Goal: Contribute content

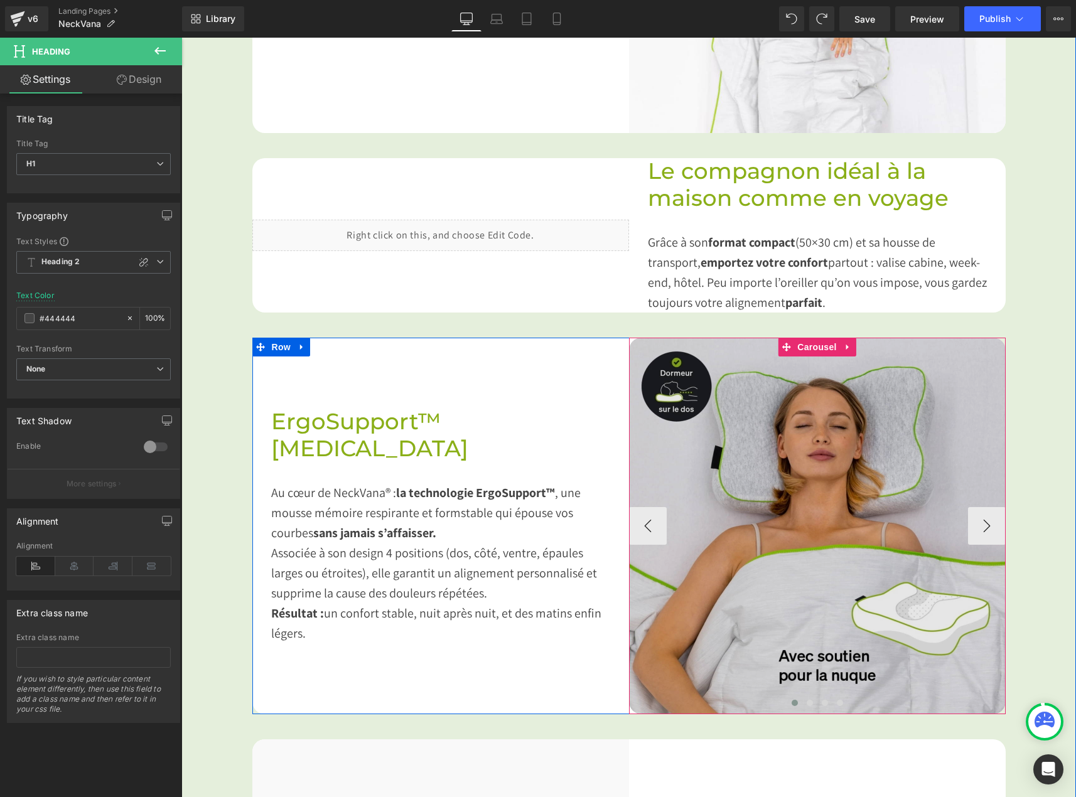
scroll to position [1031, 0]
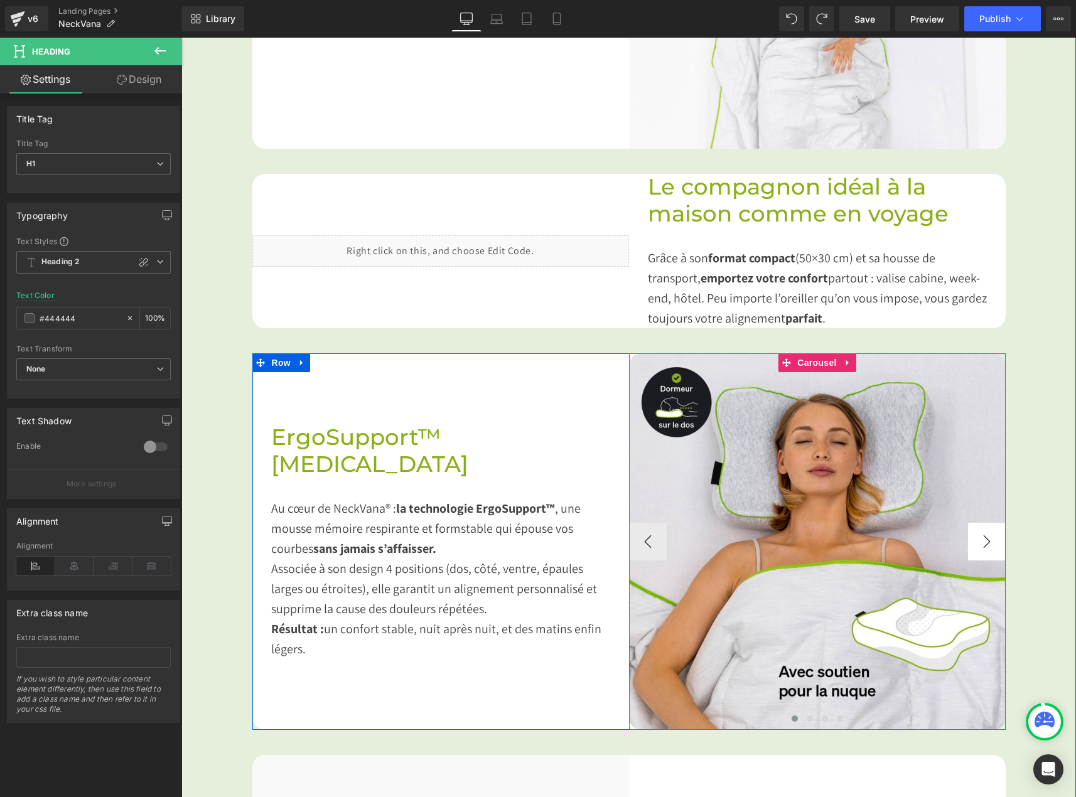
click at [968, 527] on button "›" at bounding box center [987, 542] width 38 height 38
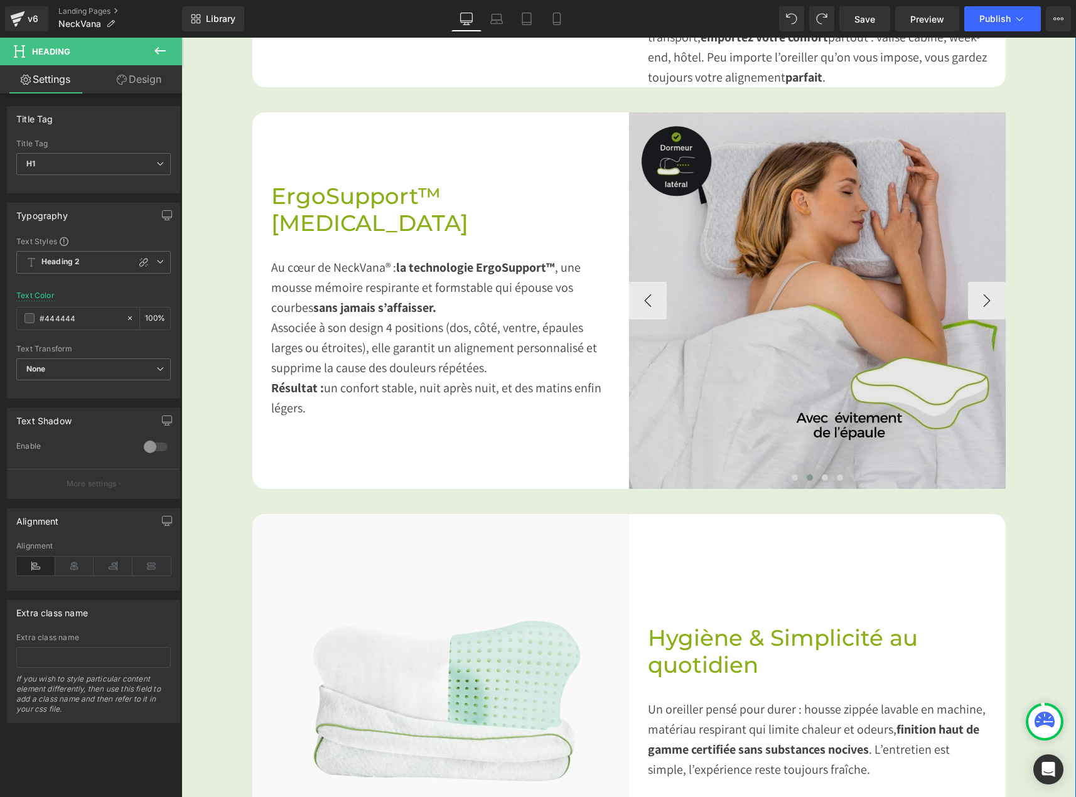
scroll to position [1282, 0]
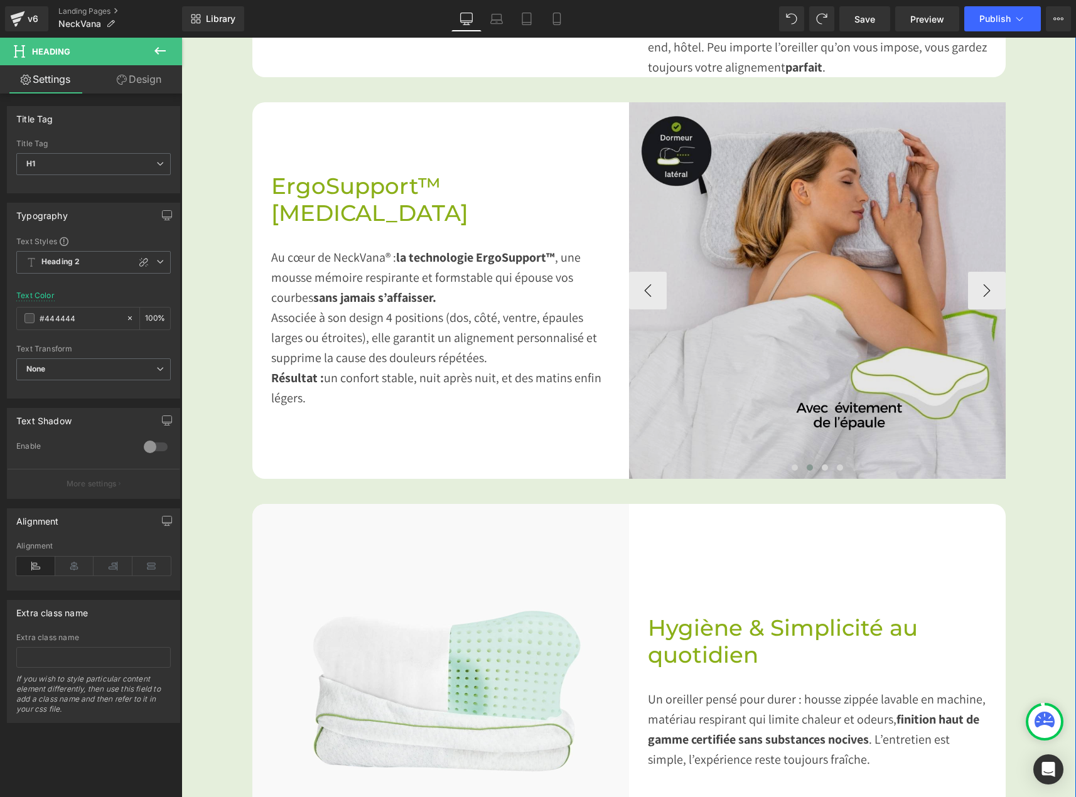
click at [752, 306] on img at bounding box center [817, 290] width 377 height 377
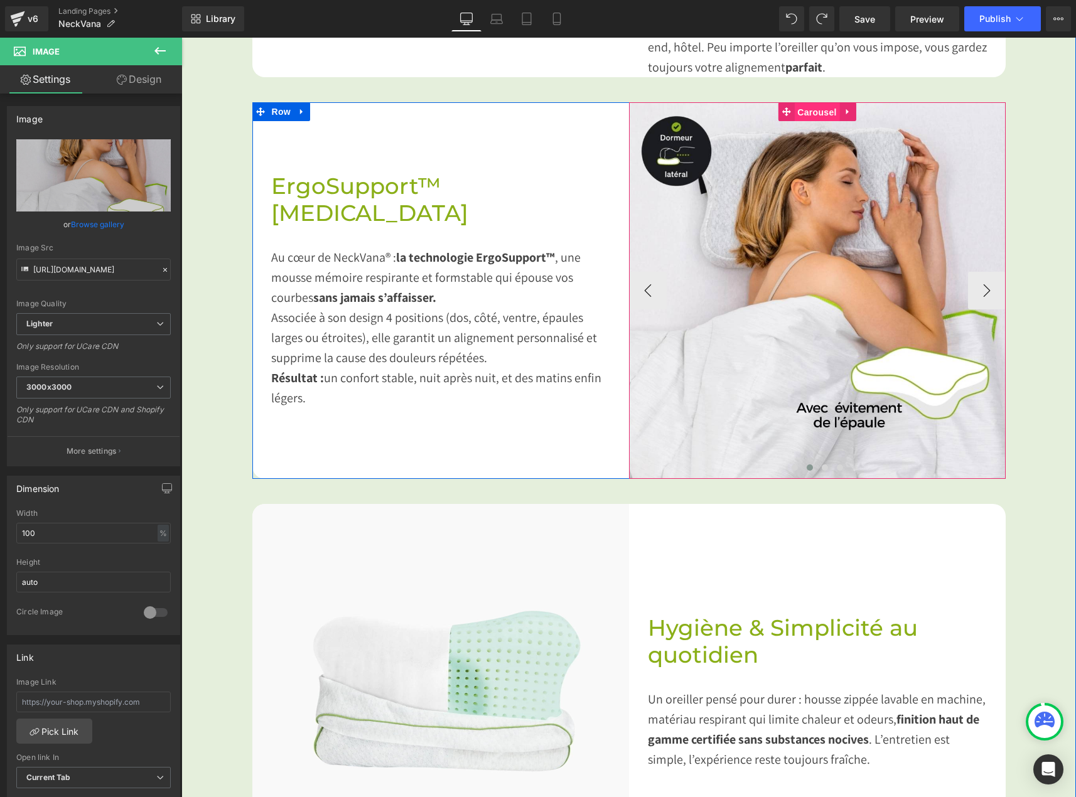
click at [806, 103] on span "Carousel" at bounding box center [816, 112] width 45 height 19
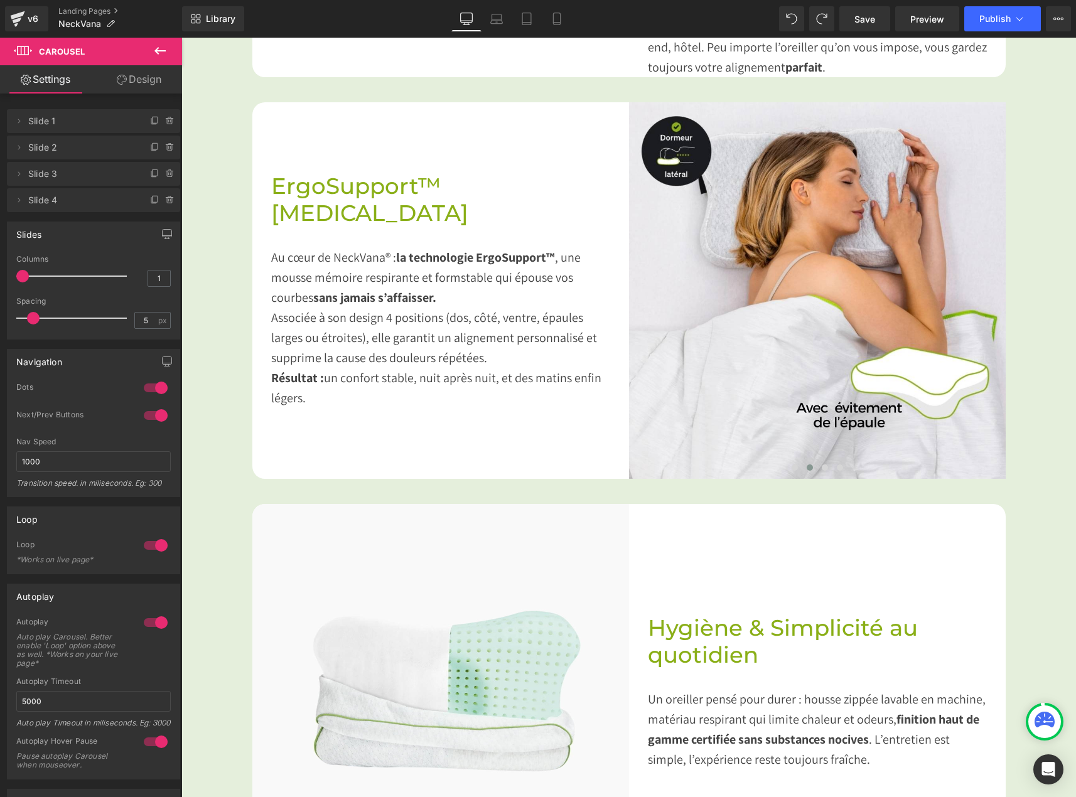
click at [156, 55] on icon at bounding box center [160, 50] width 15 height 15
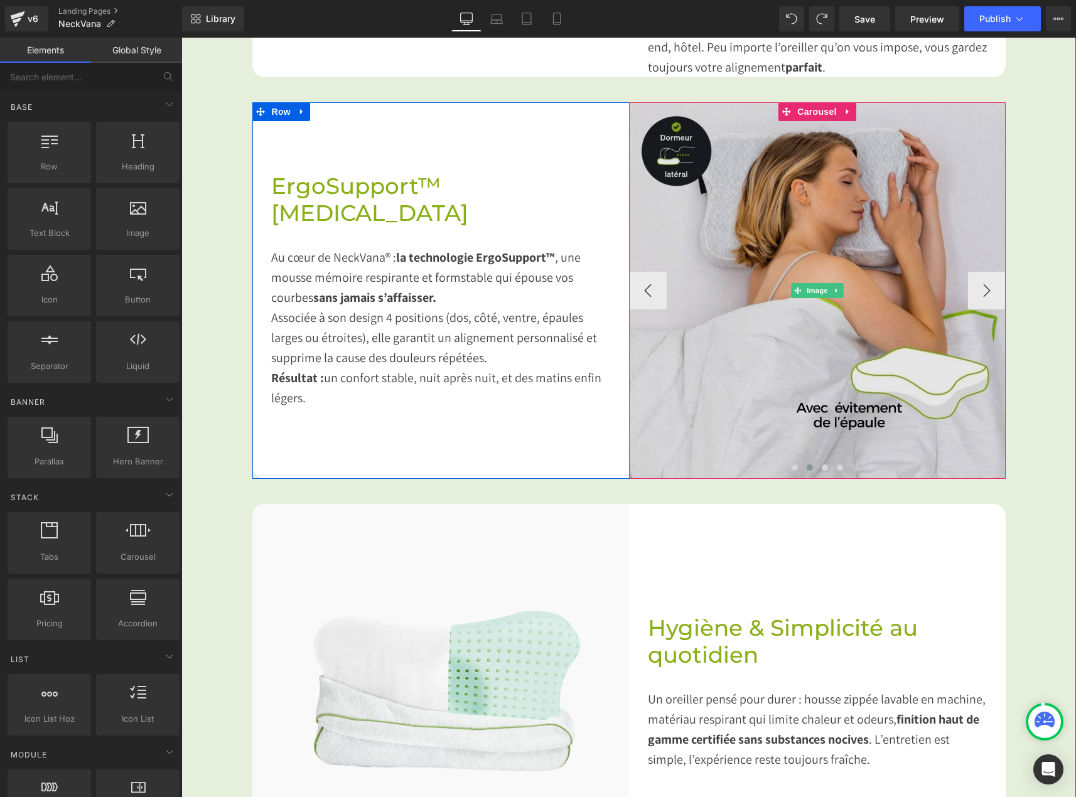
click at [871, 279] on img at bounding box center [817, 290] width 377 height 377
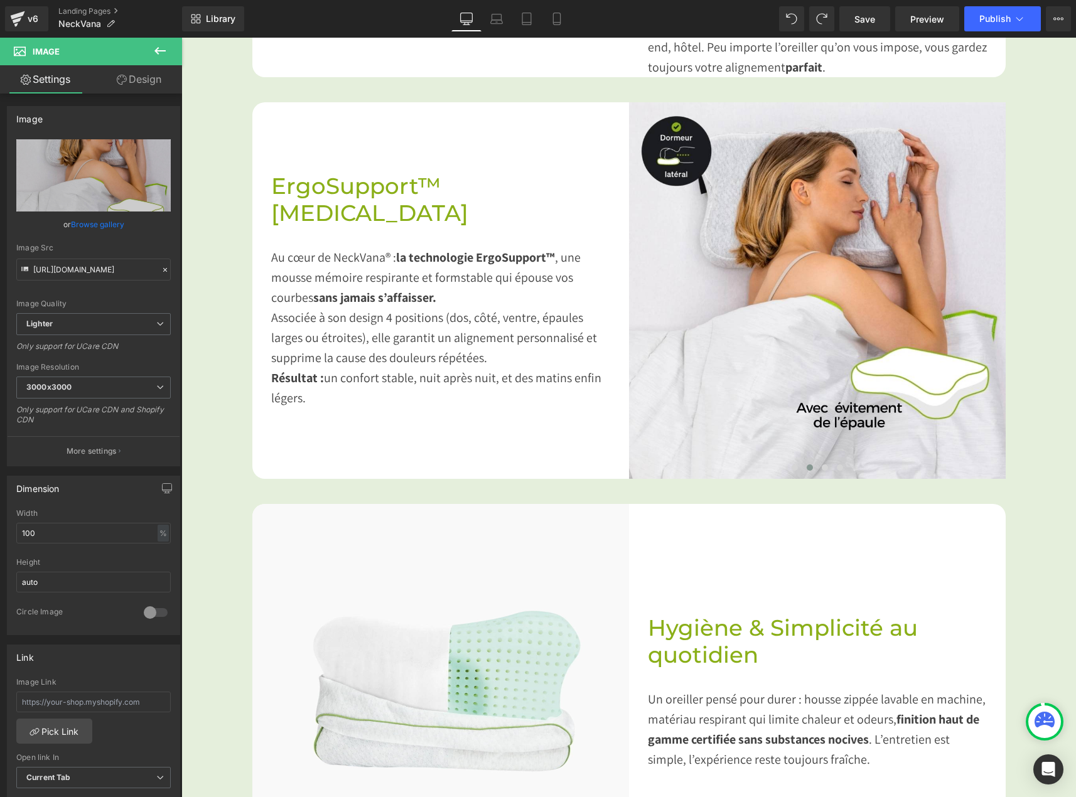
click at [156, 57] on icon at bounding box center [160, 50] width 15 height 15
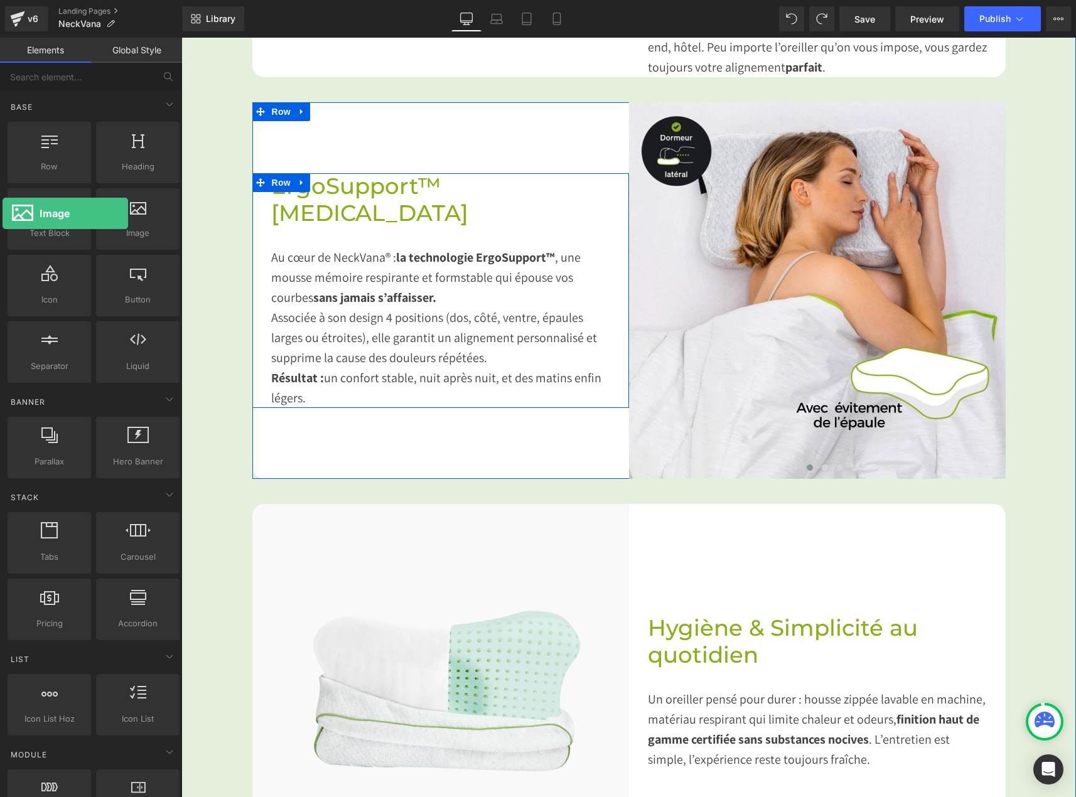
drag, startPoint x: 127, startPoint y: 218, endPoint x: 4, endPoint y: 219, distance: 123.1
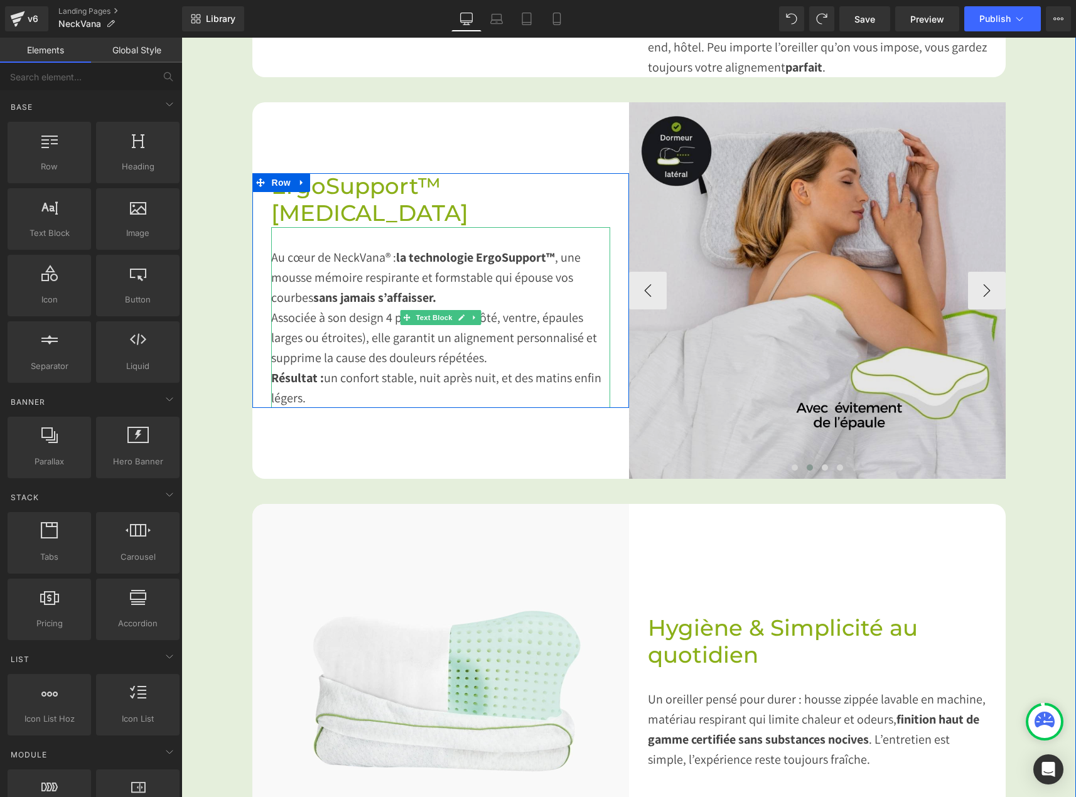
click at [861, 259] on img at bounding box center [817, 290] width 377 height 377
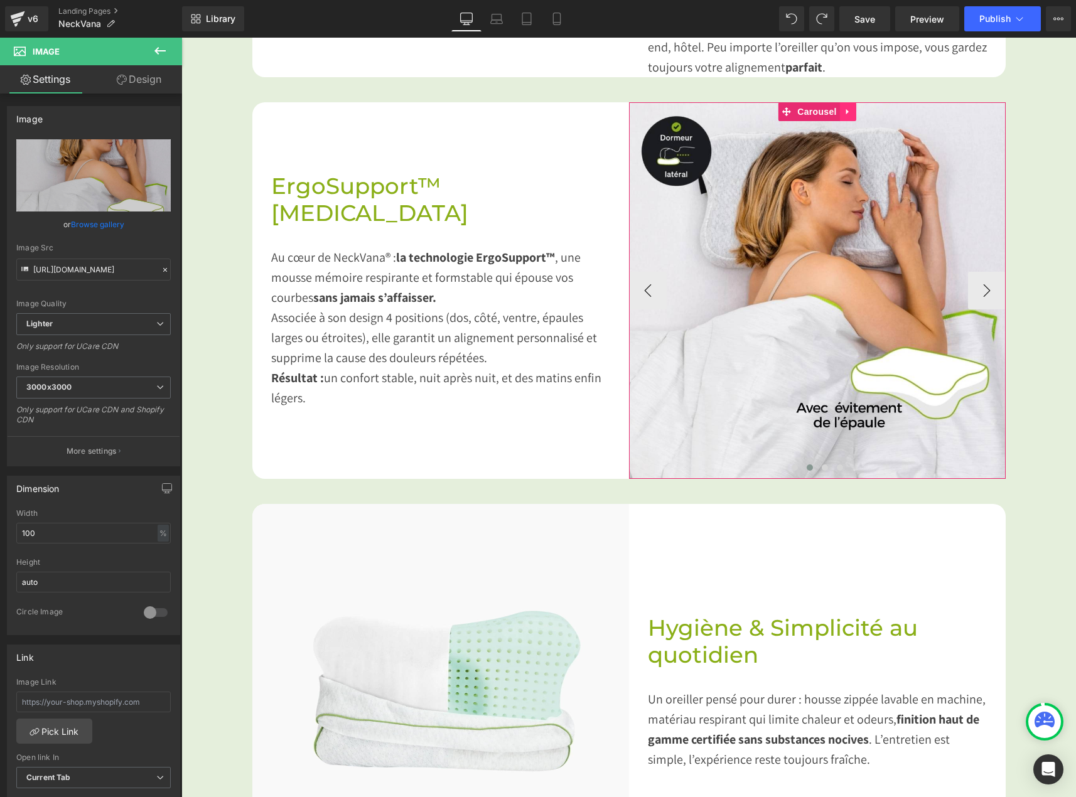
click at [845, 107] on icon at bounding box center [848, 111] width 9 height 9
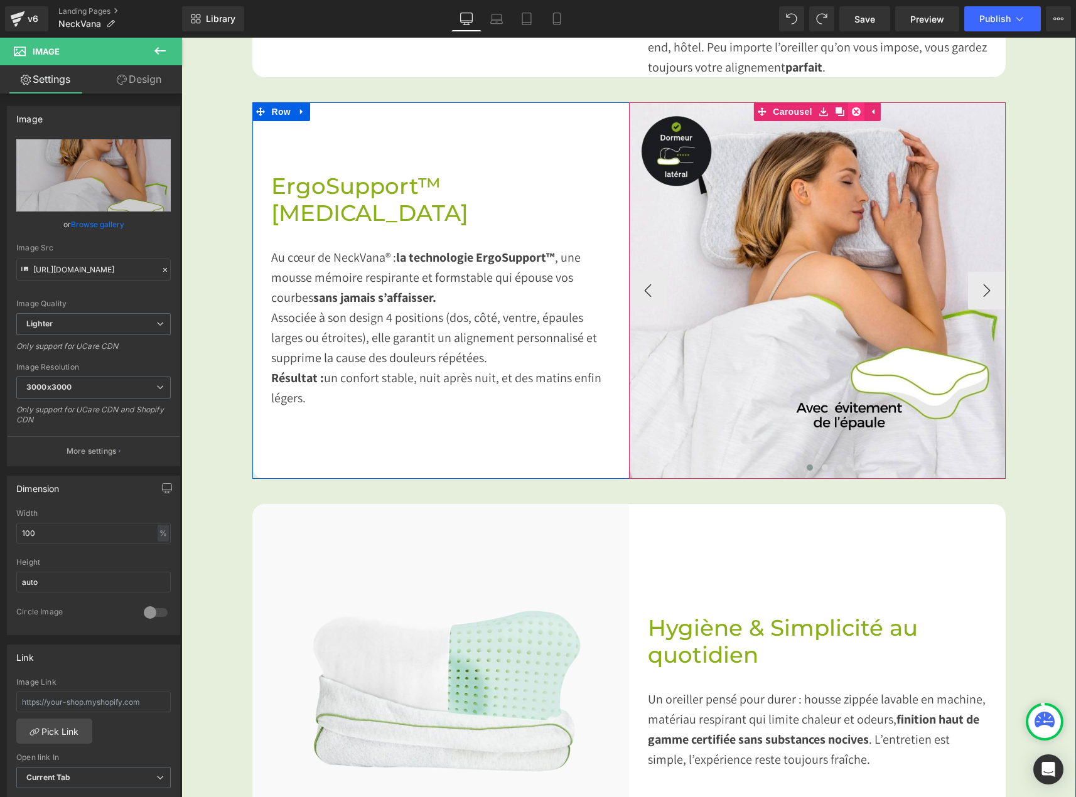
click at [852, 107] on icon at bounding box center [856, 111] width 9 height 9
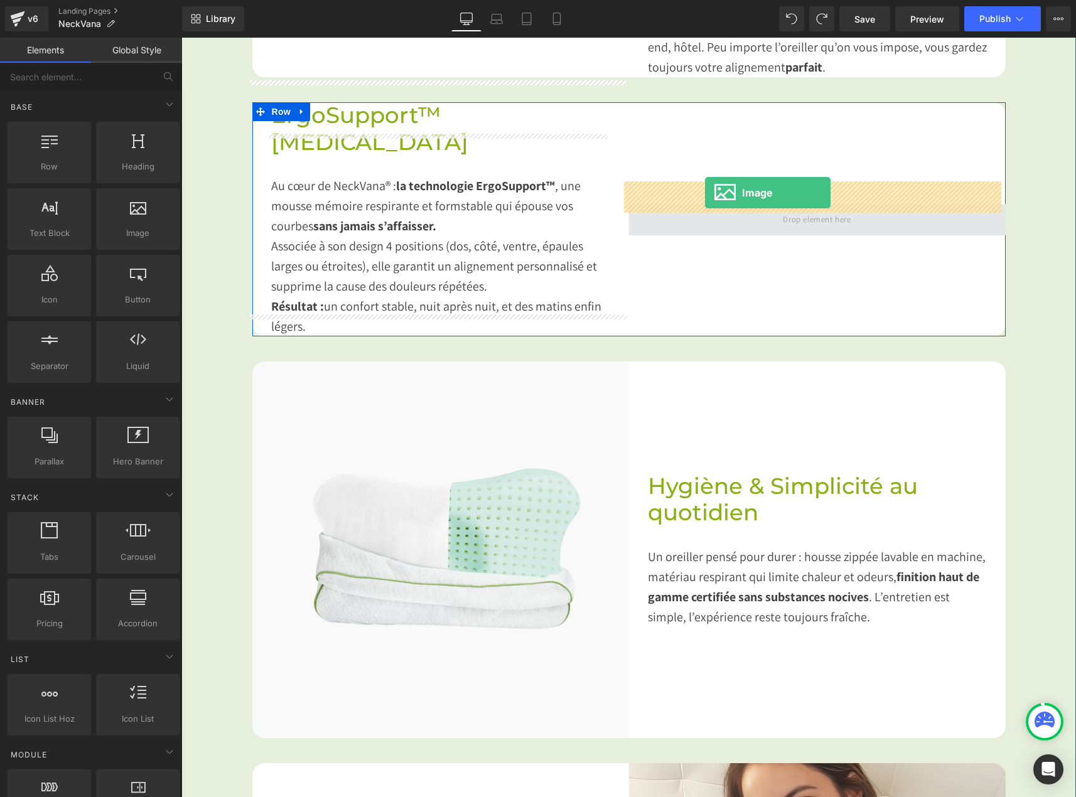
drag, startPoint x: 310, startPoint y: 264, endPoint x: 706, endPoint y: 194, distance: 402.3
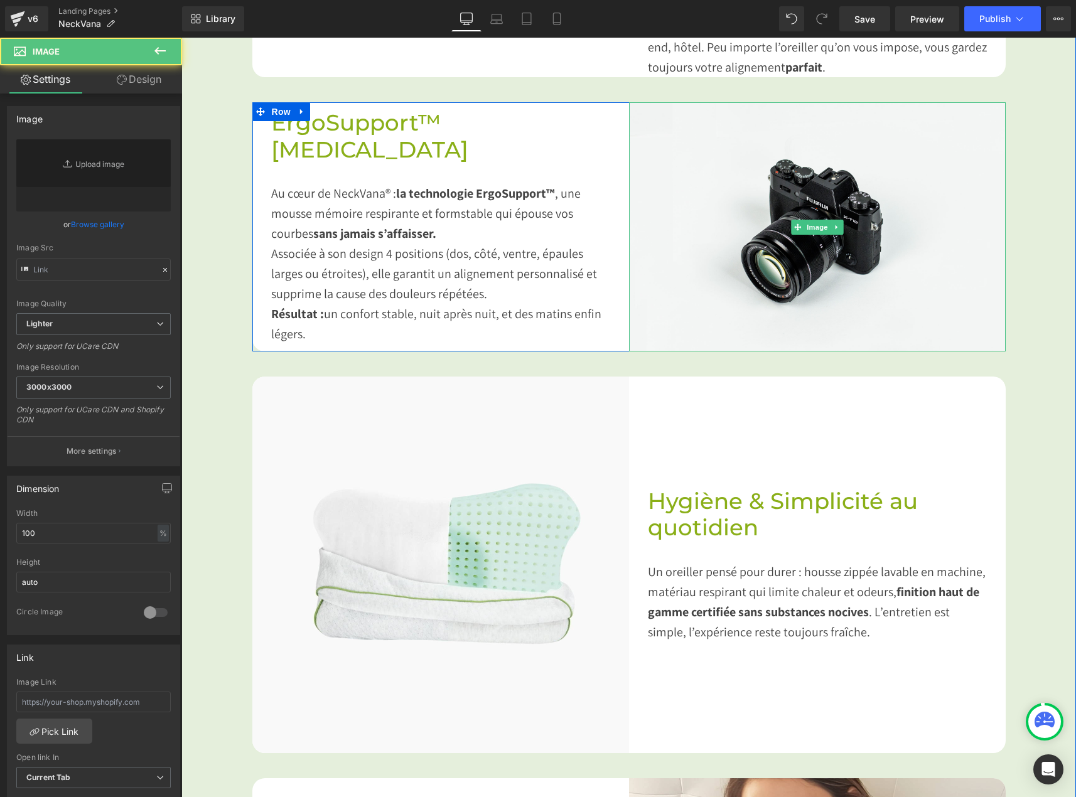
type input "//[DOMAIN_NAME][URL]"
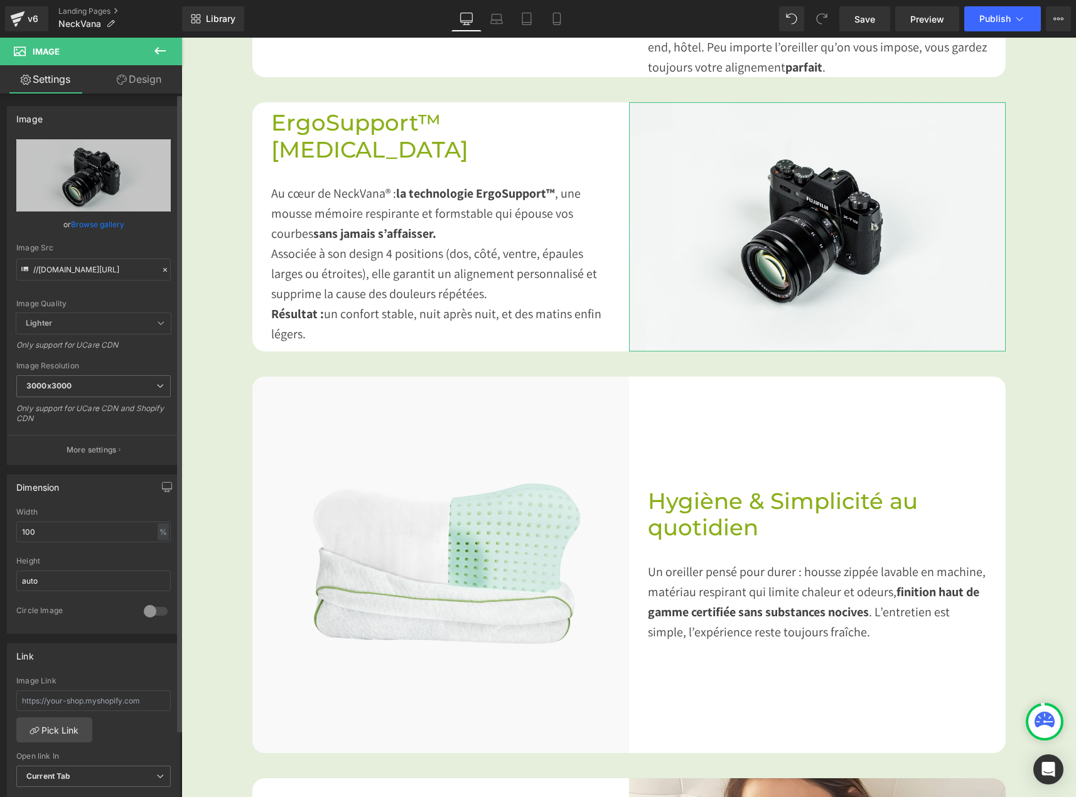
click at [82, 220] on link "Browse gallery" at bounding box center [97, 225] width 53 height 22
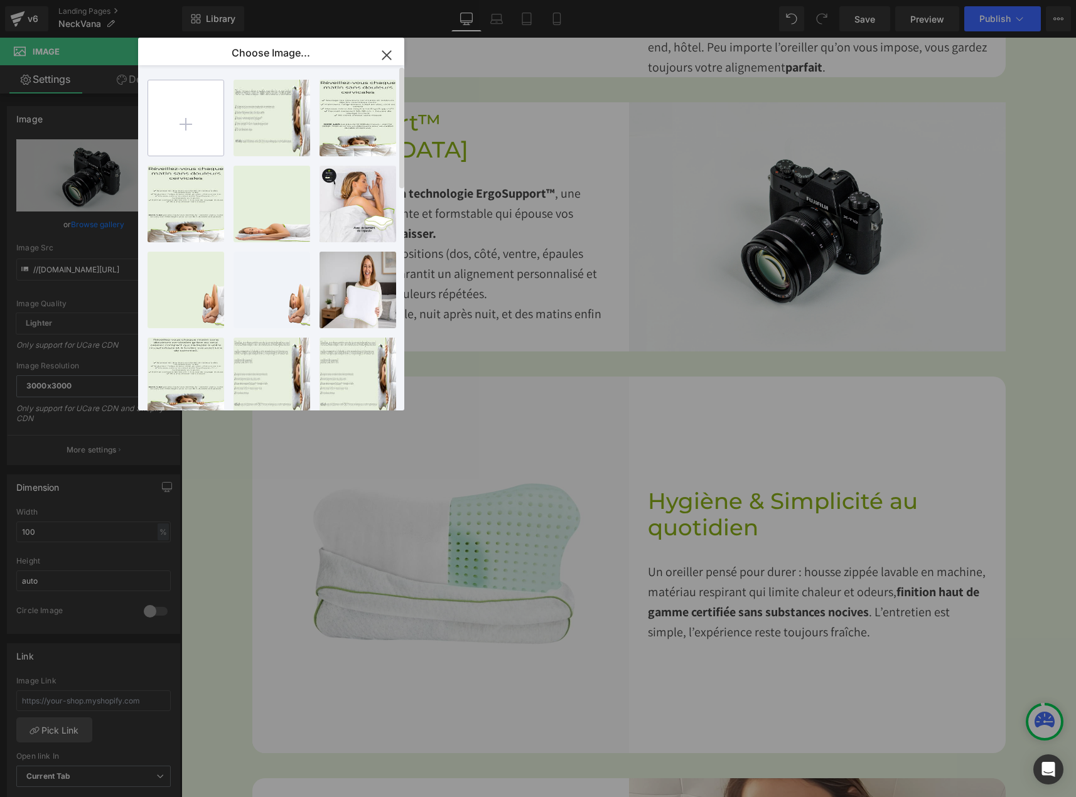
click at [201, 126] on input "file" at bounding box center [185, 117] width 75 height 75
type input "C:\fakepath\mix position.jpg"
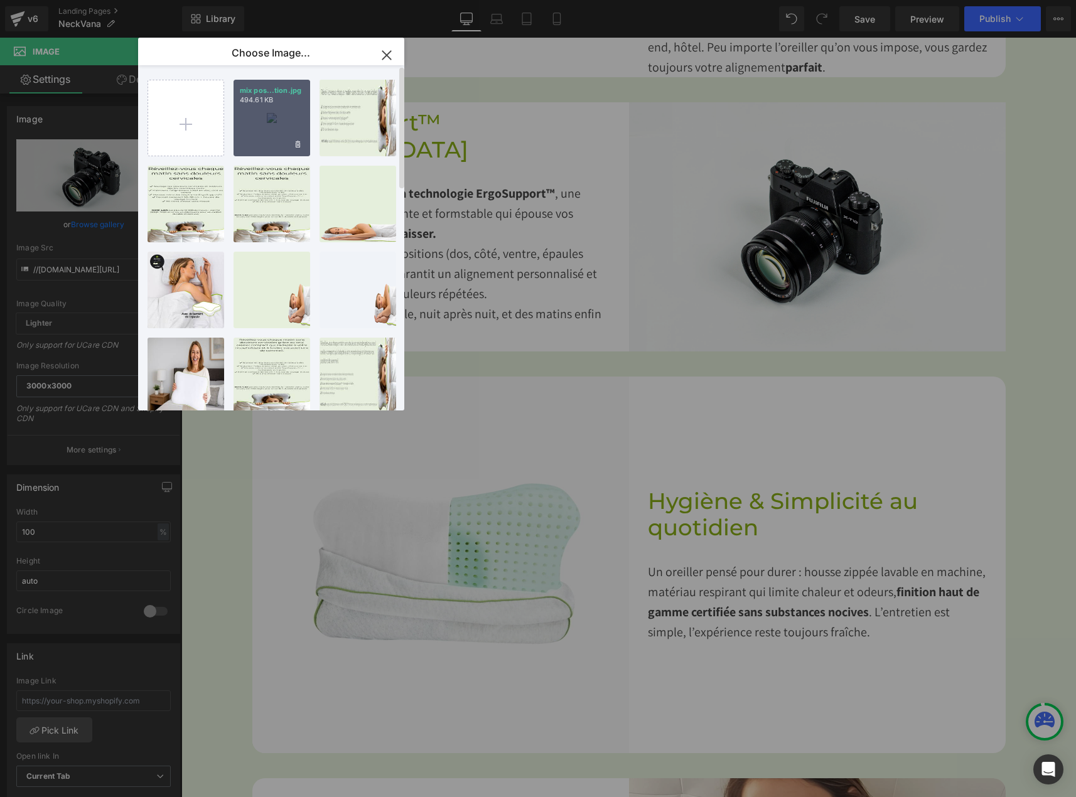
click at [257, 137] on div "mix pos...tion.jpg 494.61 KB" at bounding box center [272, 118] width 77 height 77
type input "[URL][DOMAIN_NAME]"
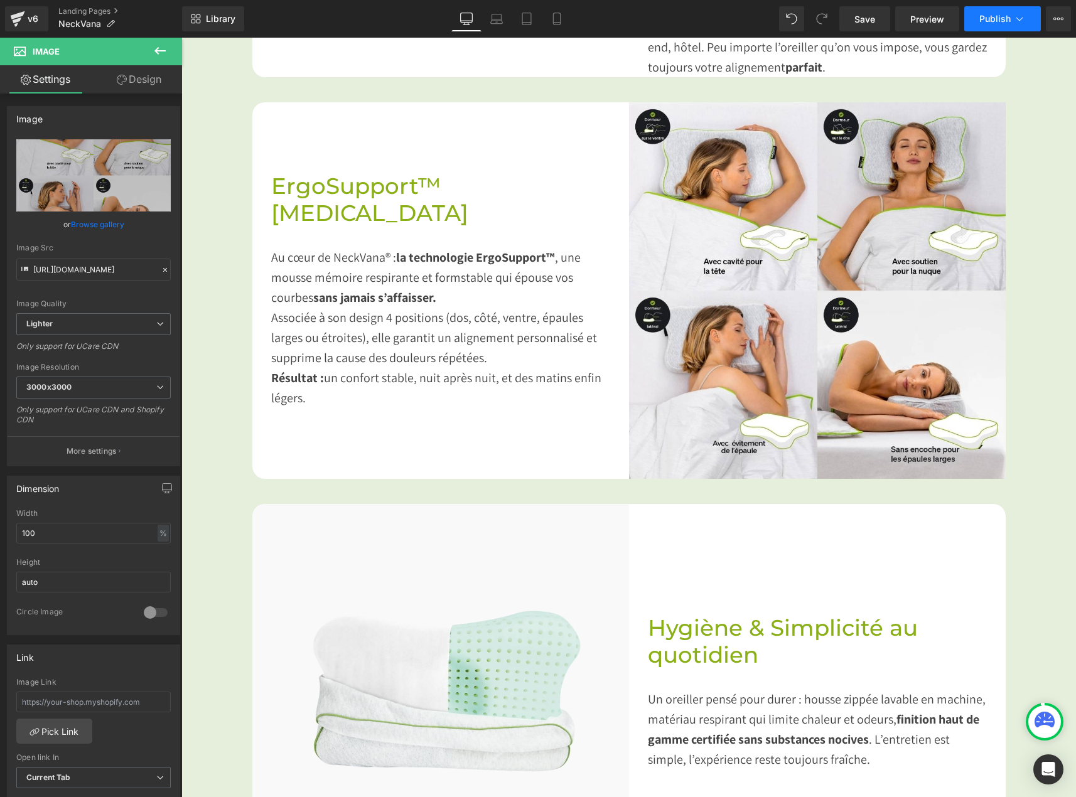
click at [1002, 22] on span "Publish" at bounding box center [995, 19] width 31 height 10
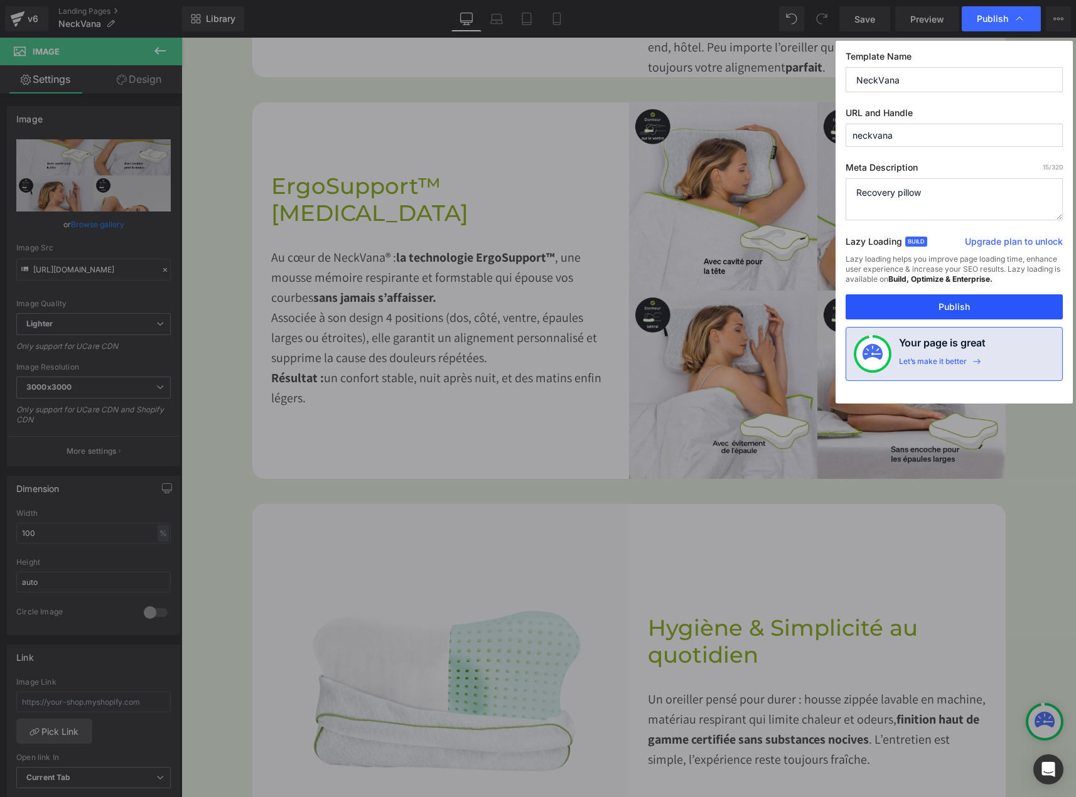
click at [914, 301] on button "Publish" at bounding box center [954, 307] width 217 height 25
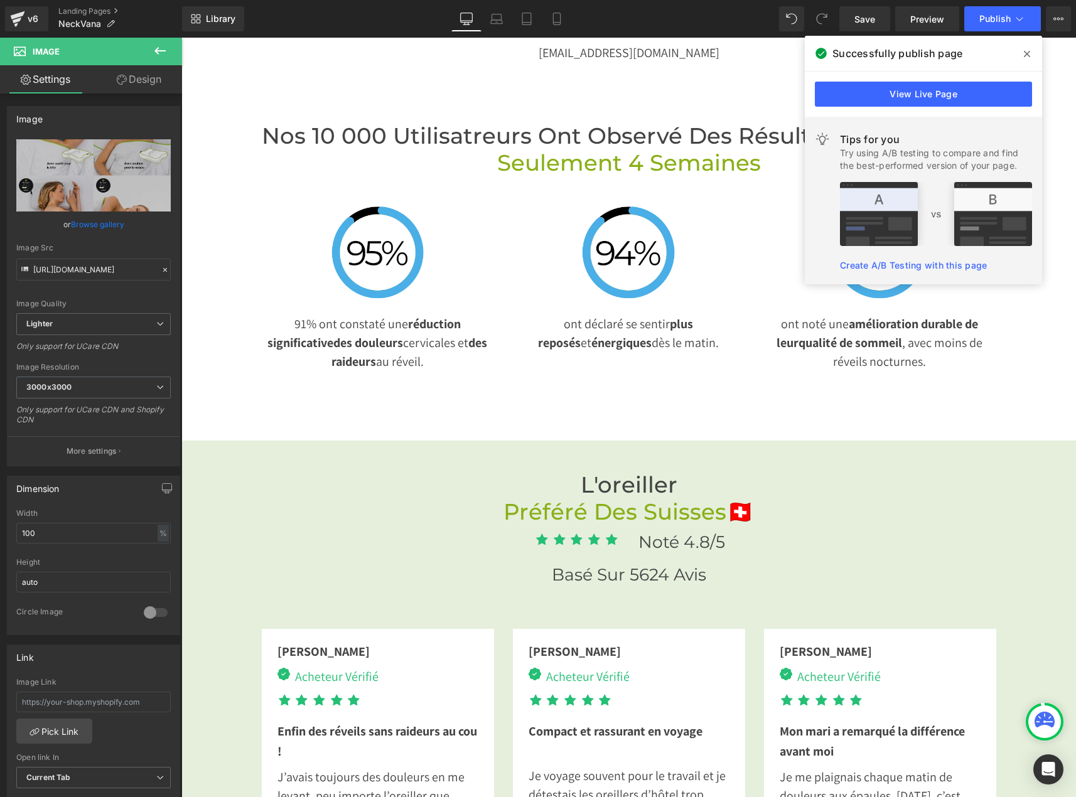
scroll to position [2727, 0]
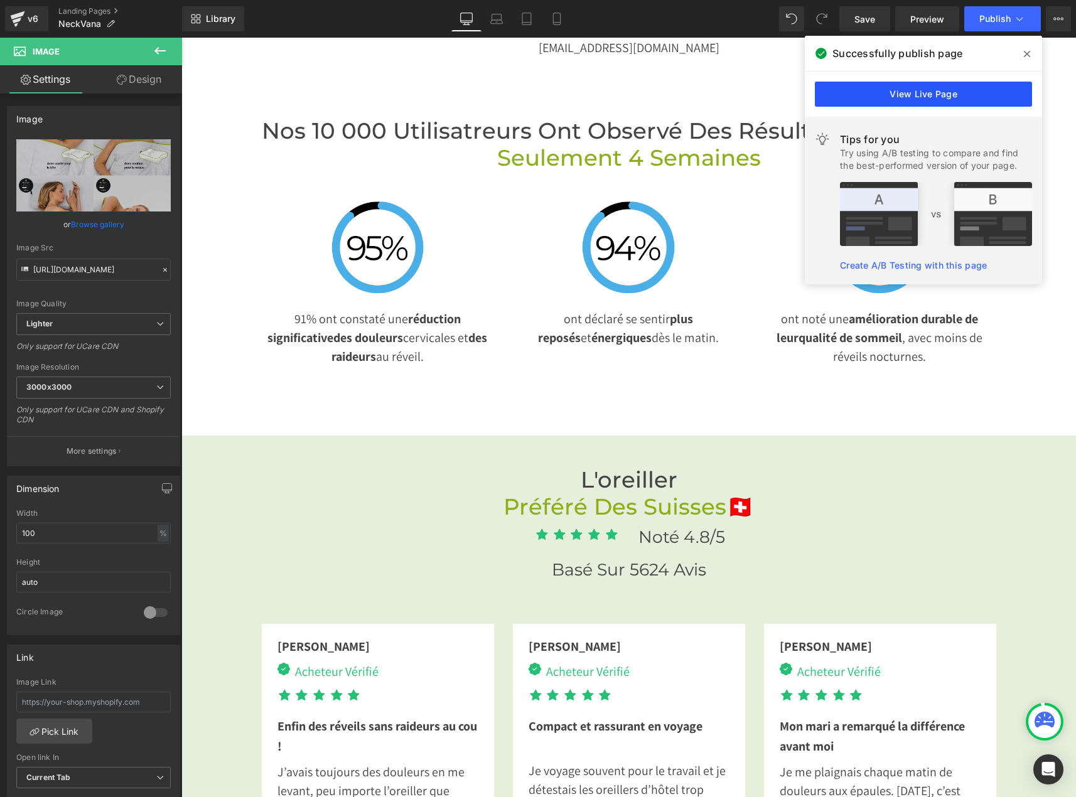
click at [976, 90] on link "View Live Page" at bounding box center [923, 94] width 217 height 25
